Goal: Find specific page/section: Find specific page/section

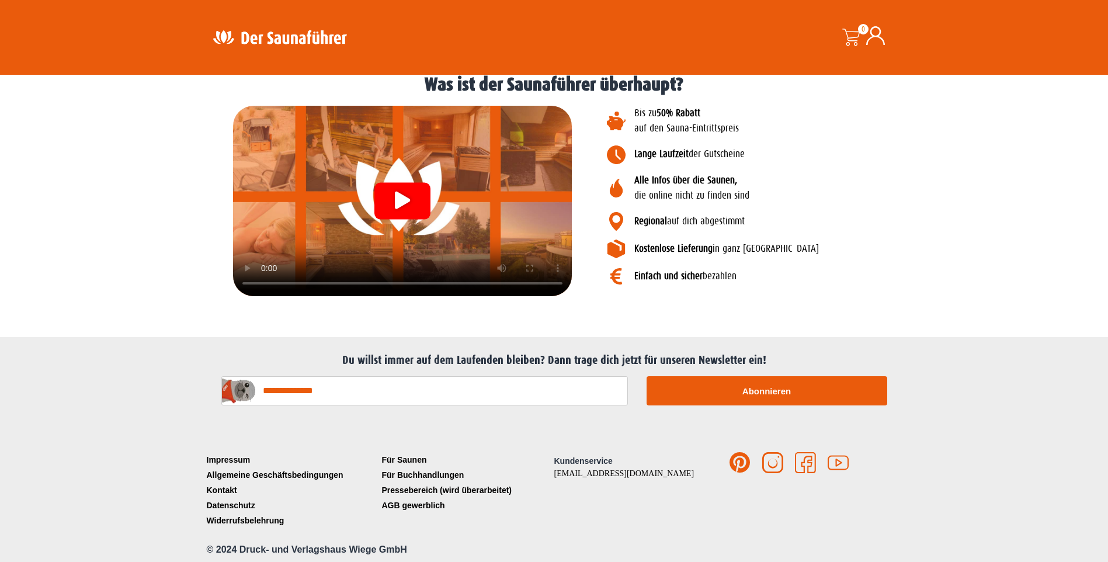
scroll to position [1318, 0]
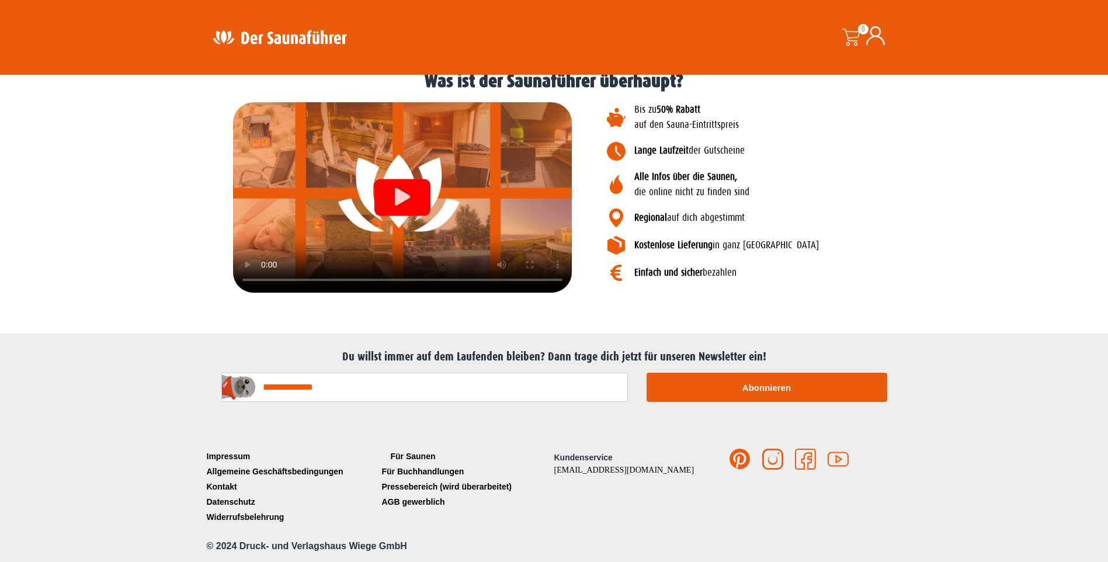
click at [401, 453] on link "Für Saunen" at bounding box center [466, 456] width 175 height 15
